Goal: Navigation & Orientation: Understand site structure

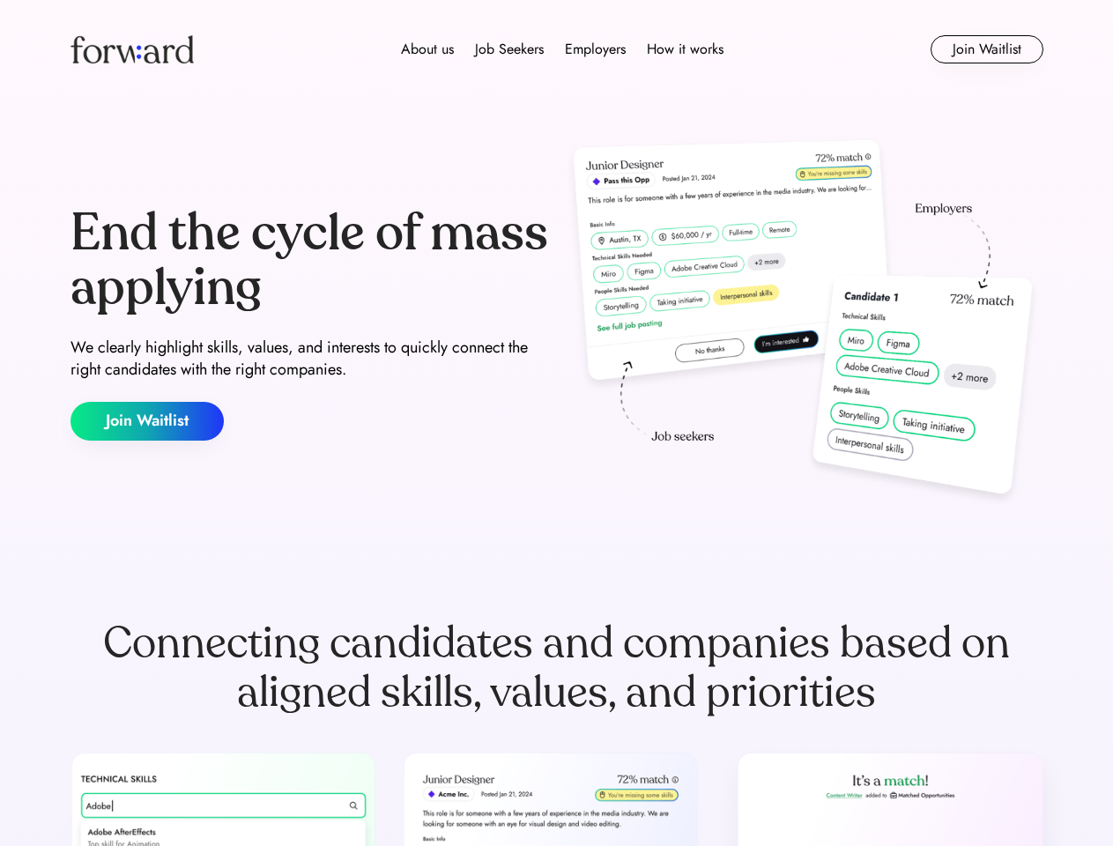
click at [556, 423] on div "End the cycle of mass applying We clearly highlight skills, values, and interes…" at bounding box center [556, 323] width 973 height 379
click at [557, 49] on div "About us Job Seekers Employers How it works" at bounding box center [562, 49] width 694 height 21
click at [132, 49] on img at bounding box center [131, 49] width 123 height 28
click at [562, 49] on div "About us Job Seekers Employers How it works" at bounding box center [562, 49] width 694 height 21
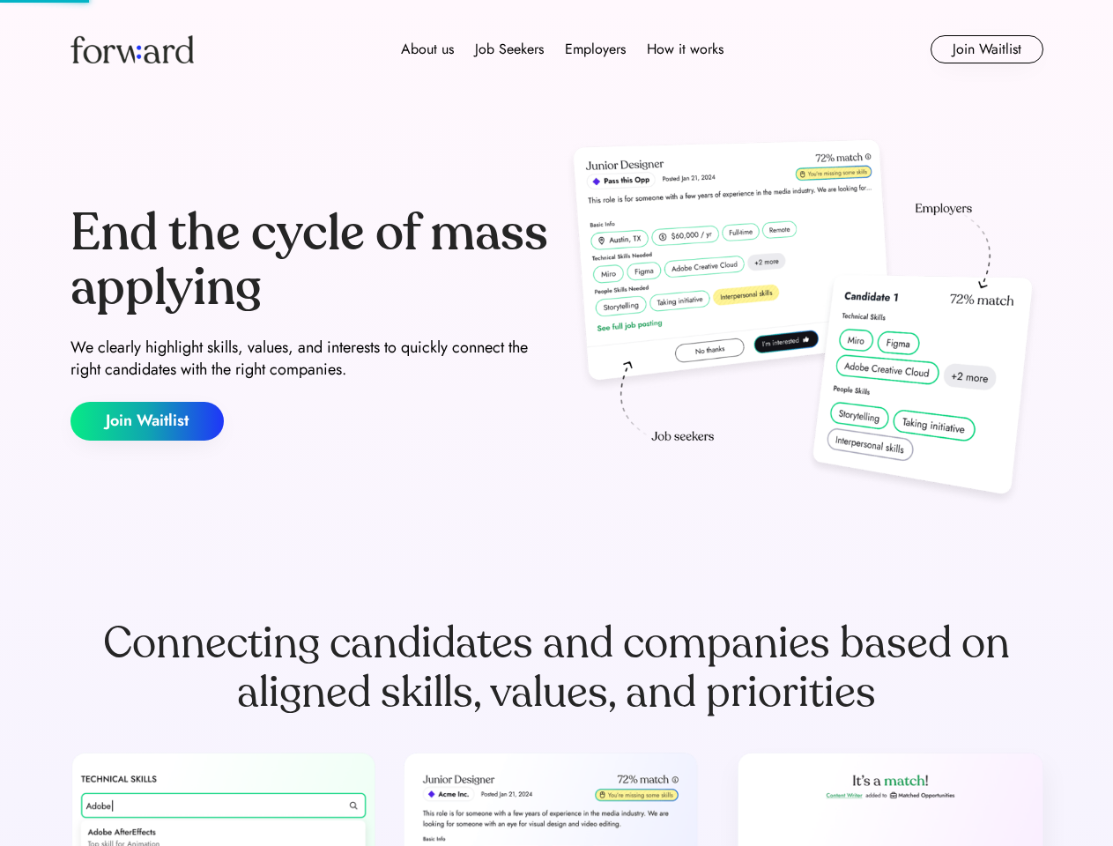
click at [427, 49] on div "About us" at bounding box center [427, 49] width 53 height 21
click at [509, 49] on div "Job Seekers" at bounding box center [509, 49] width 69 height 21
click at [595, 49] on div "Employers" at bounding box center [595, 49] width 61 height 21
click at [684, 49] on div "How it works" at bounding box center [685, 49] width 77 height 21
click at [986, 49] on button "Join Waitlist" at bounding box center [986, 49] width 113 height 28
